Goal: Information Seeking & Learning: Learn about a topic

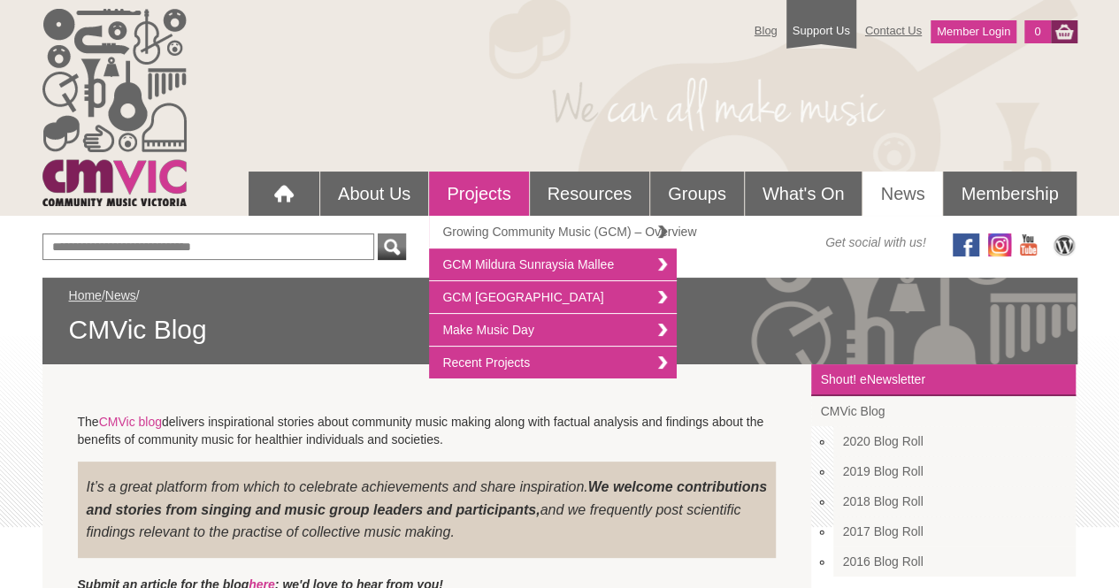
click at [495, 233] on link "Growing Community Music (GCM) – Overview" at bounding box center [553, 232] width 248 height 33
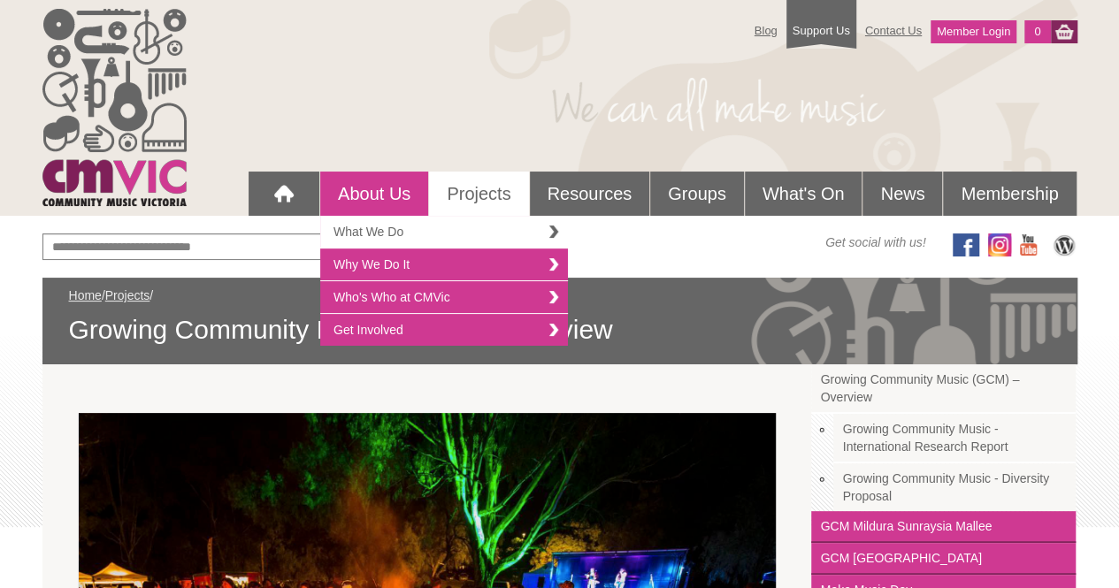
click at [381, 226] on link "What We Do" at bounding box center [444, 232] width 248 height 33
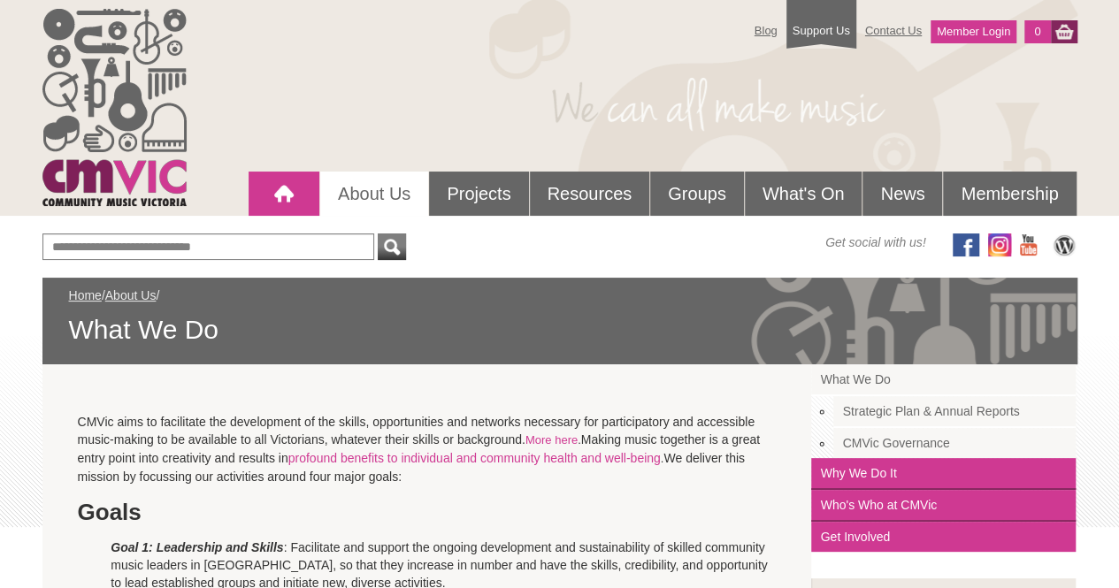
click at [287, 194] on div at bounding box center [283, 193] width 35 height 35
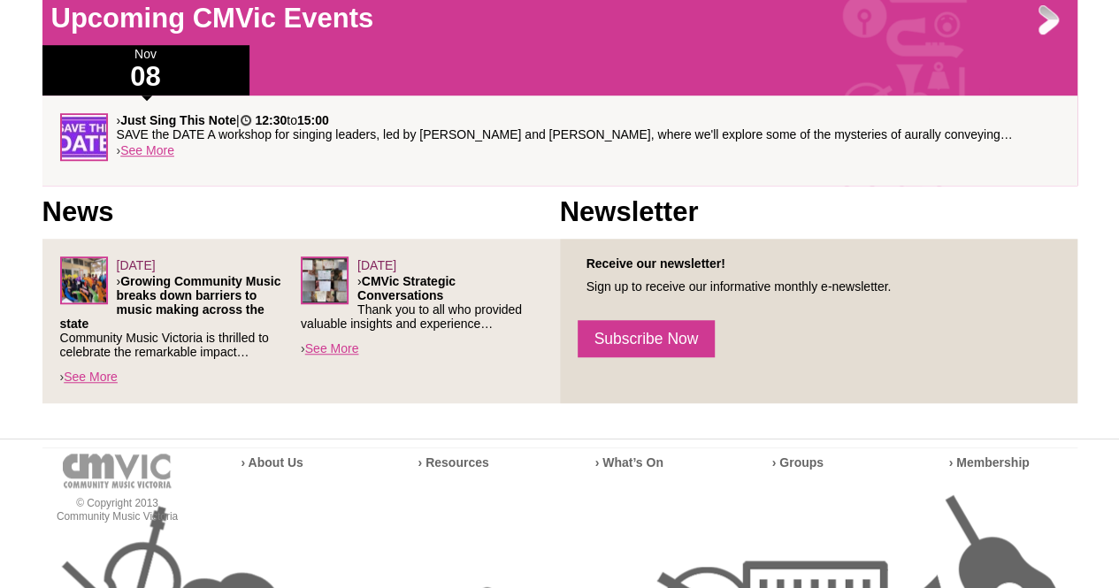
scroll to position [545, 0]
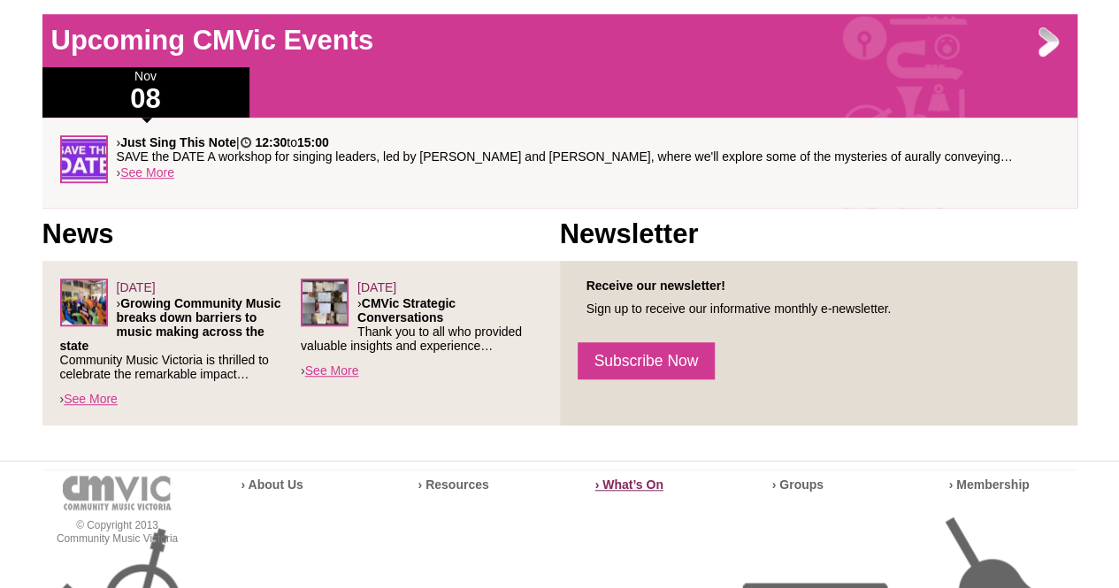
click at [631, 484] on strong "› What’s On" at bounding box center [629, 485] width 68 height 14
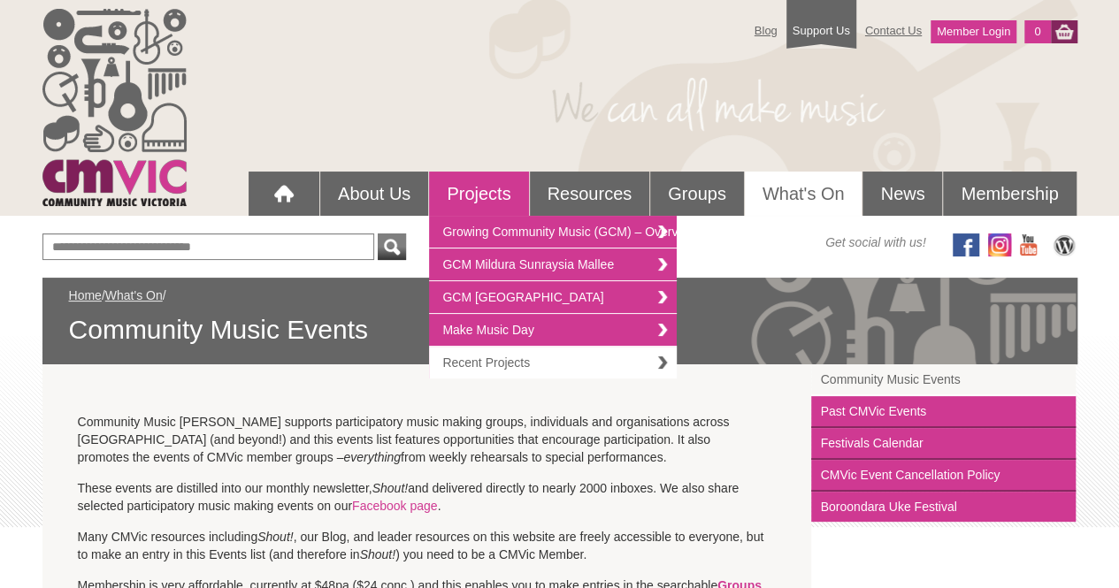
click at [468, 357] on link "Recent Projects" at bounding box center [553, 363] width 248 height 32
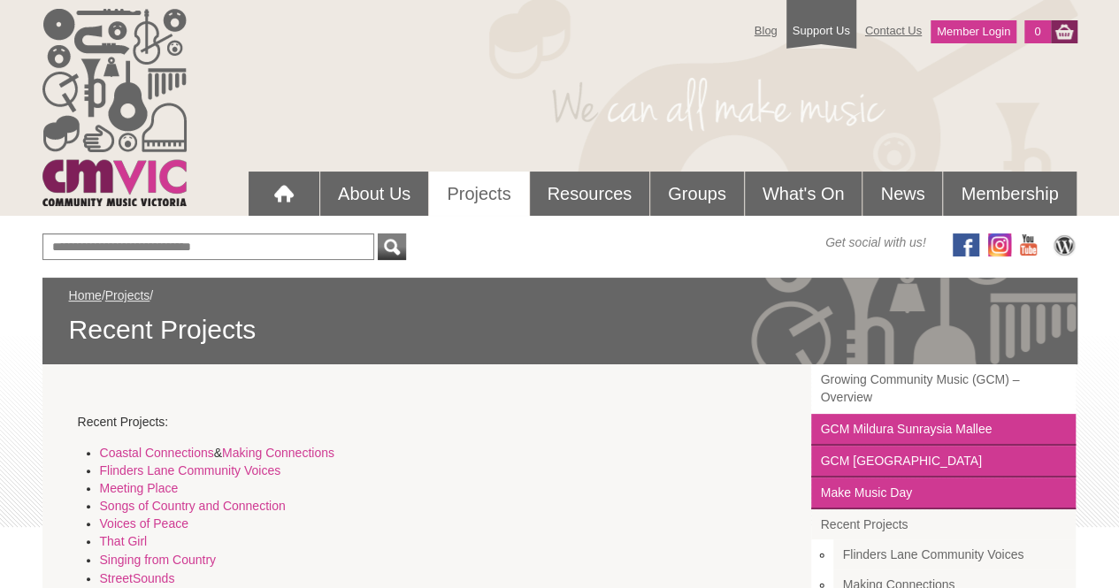
click at [959, 380] on link "Growing Community Music (GCM) – Overview" at bounding box center [943, 389] width 265 height 50
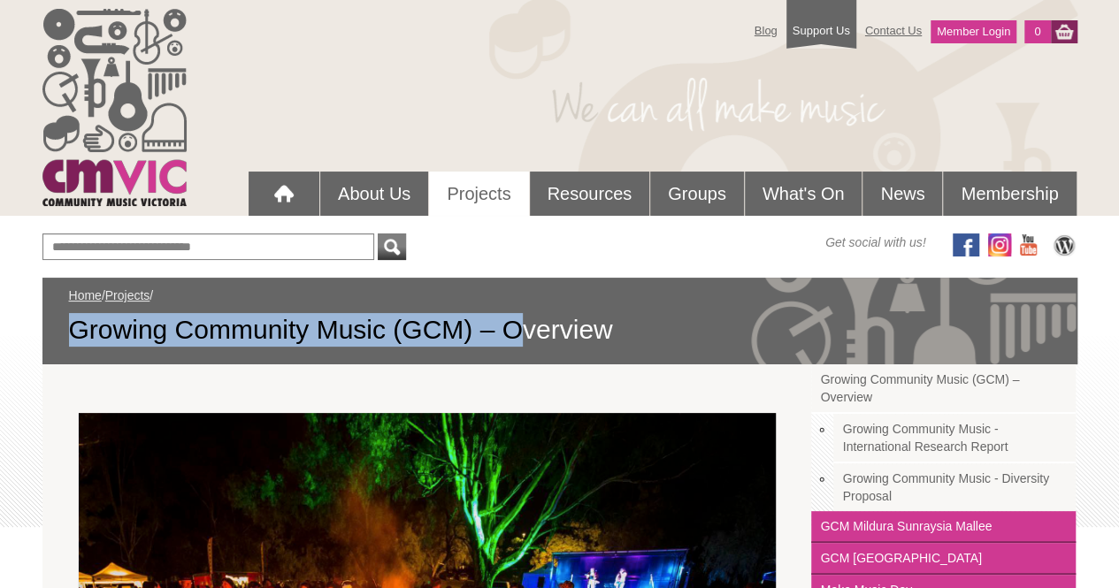
drag, startPoint x: 76, startPoint y: 328, endPoint x: 513, endPoint y: 330, distance: 437.0
click at [513, 330] on span "Growing Community Music (GCM) – Overview" at bounding box center [560, 330] width 982 height 34
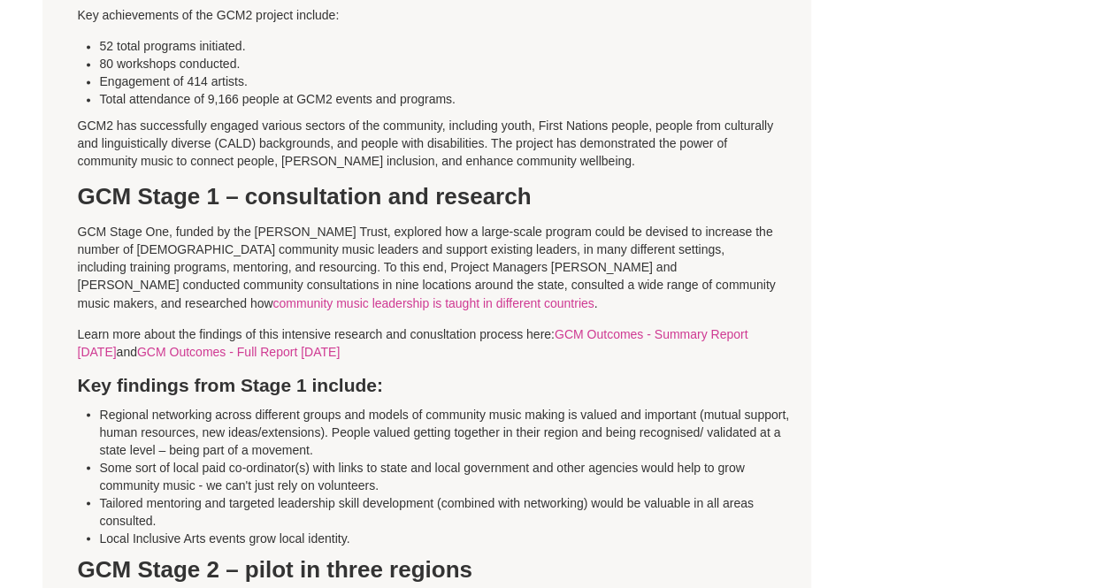
scroll to position [1375, 0]
